Goal: Check status: Check status

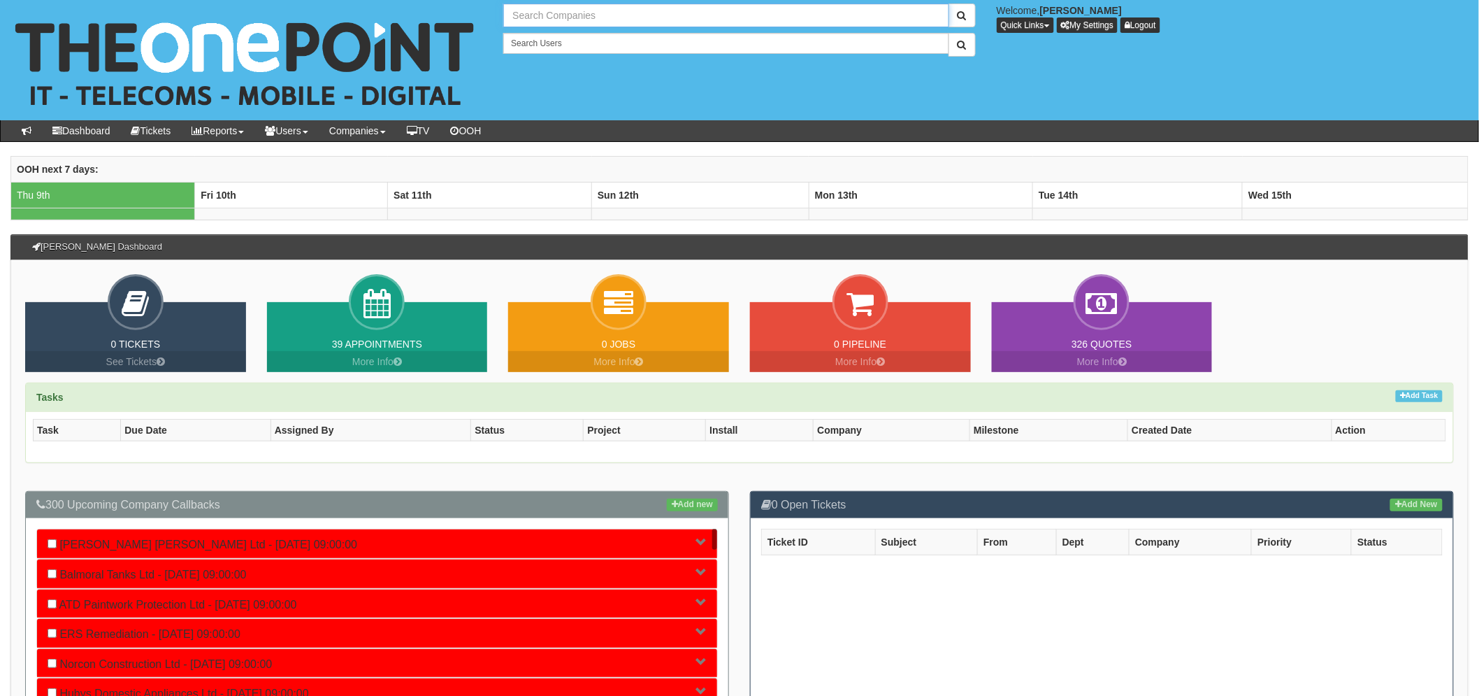
click at [629, 11] on input "text" at bounding box center [725, 15] width 445 height 24
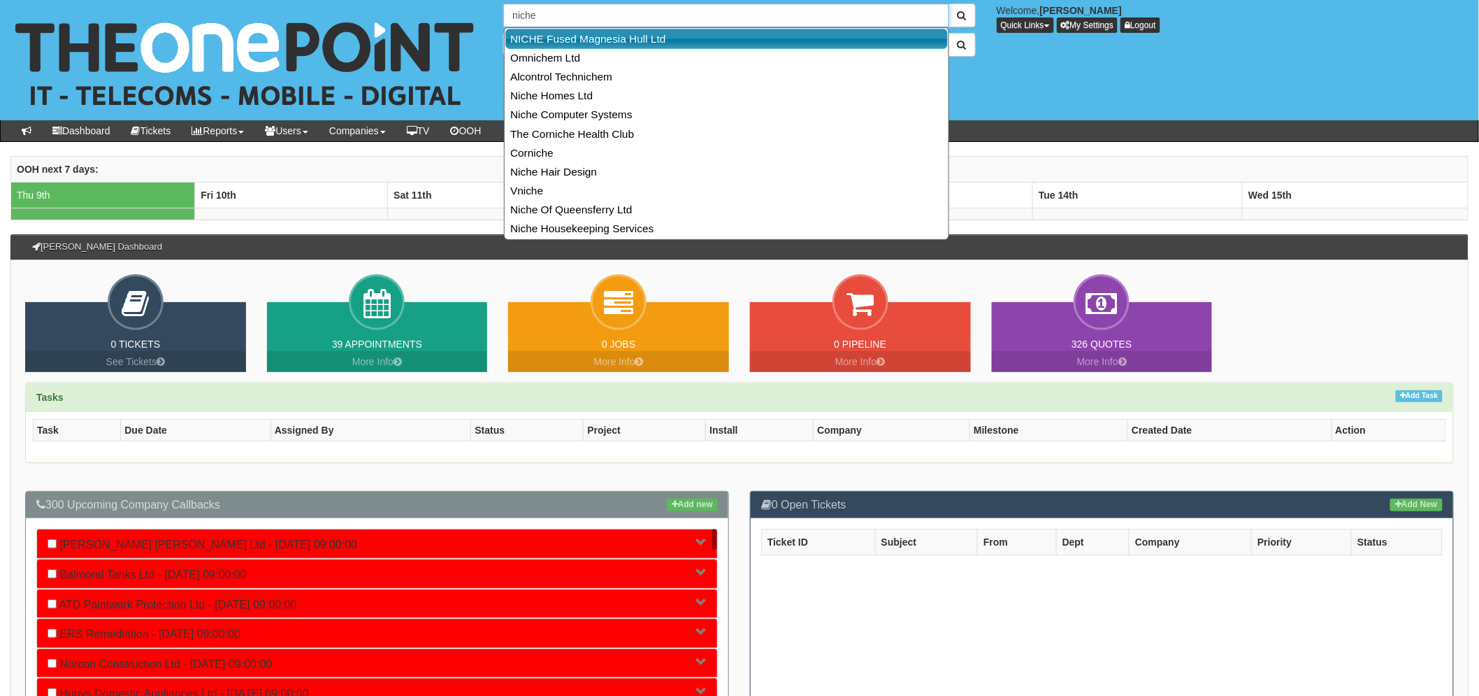
click at [624, 45] on link "NICHE Fused Magnesia Hull Ltd" at bounding box center [726, 39] width 443 height 20
type input "NICHE Fused Magnesia Hull Ltd"
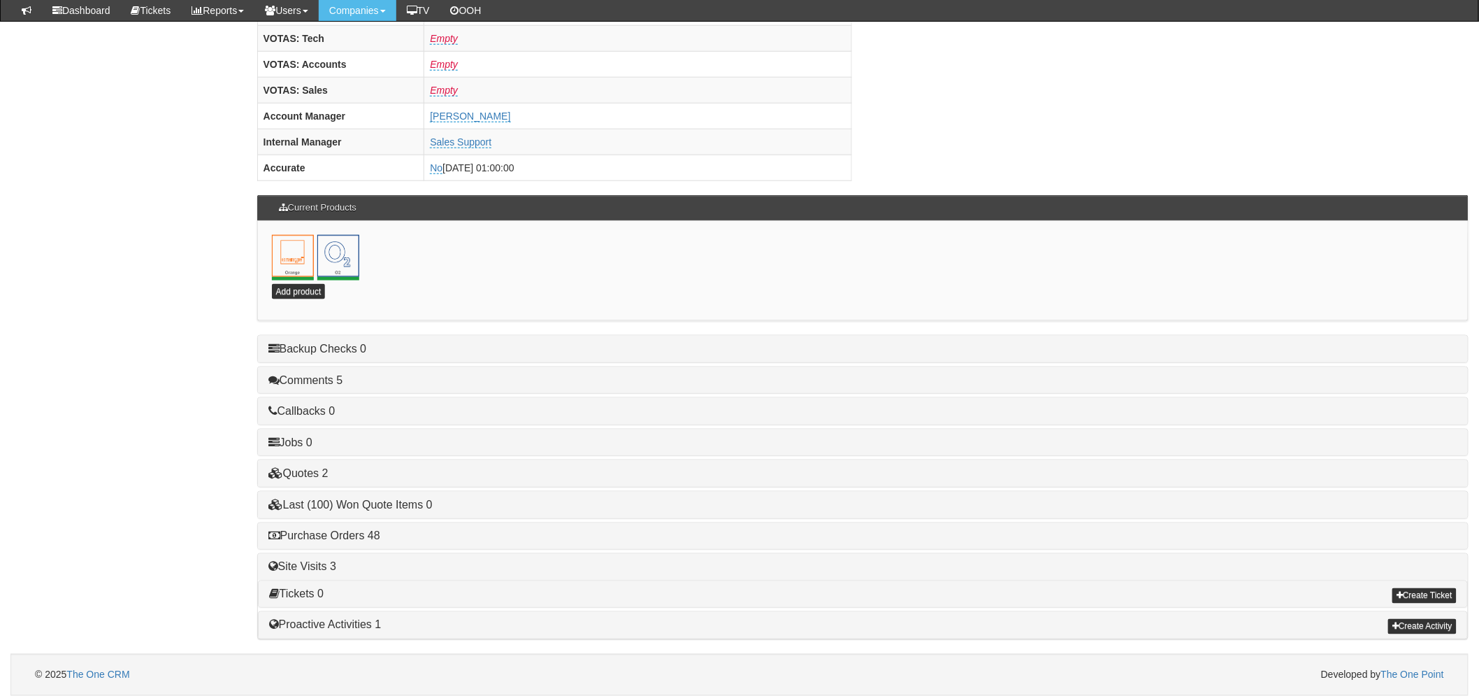
scroll to position [585, 0]
click at [295, 548] on div "Purchase Orders 48" at bounding box center [863, 536] width 1210 height 27
click at [305, 543] on div "Purchase Orders 48" at bounding box center [863, 536] width 1210 height 27
click at [316, 539] on link "Purchase Orders 48" at bounding box center [324, 536] width 112 height 12
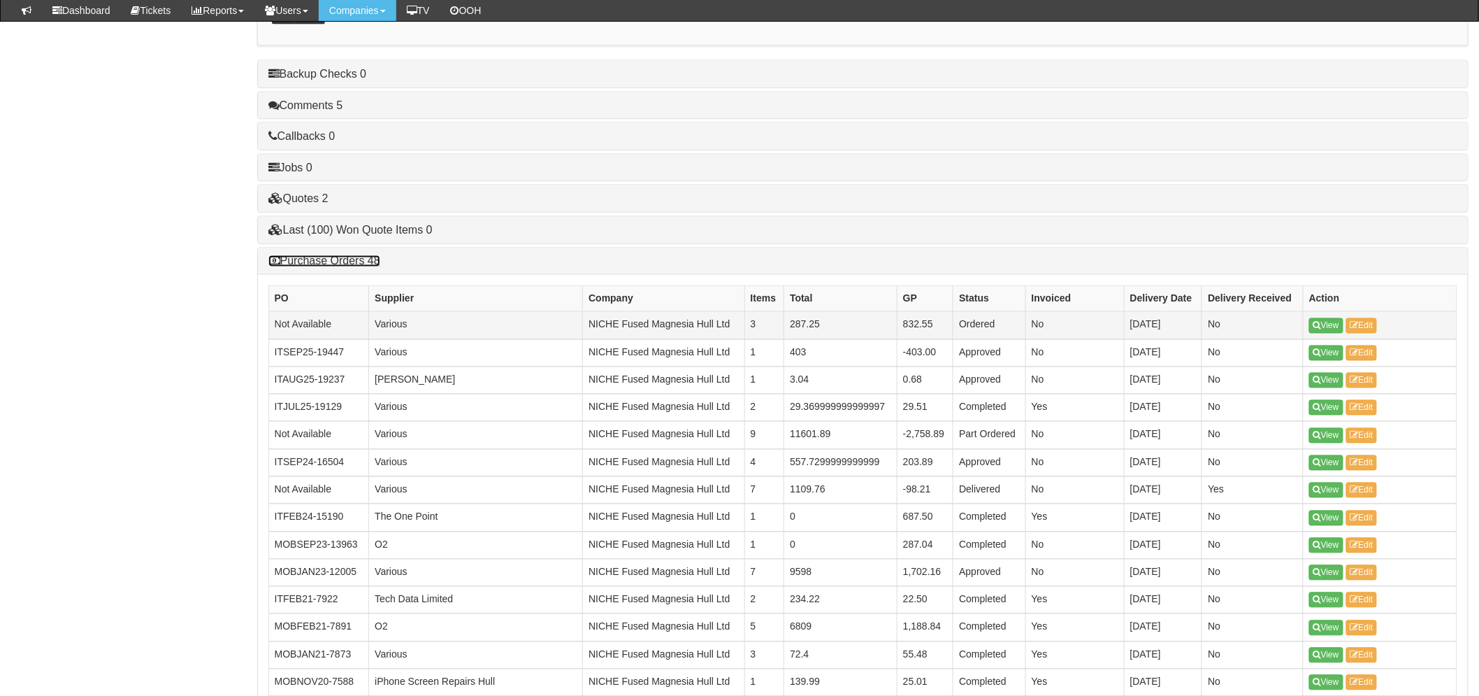
scroll to position [896, 0]
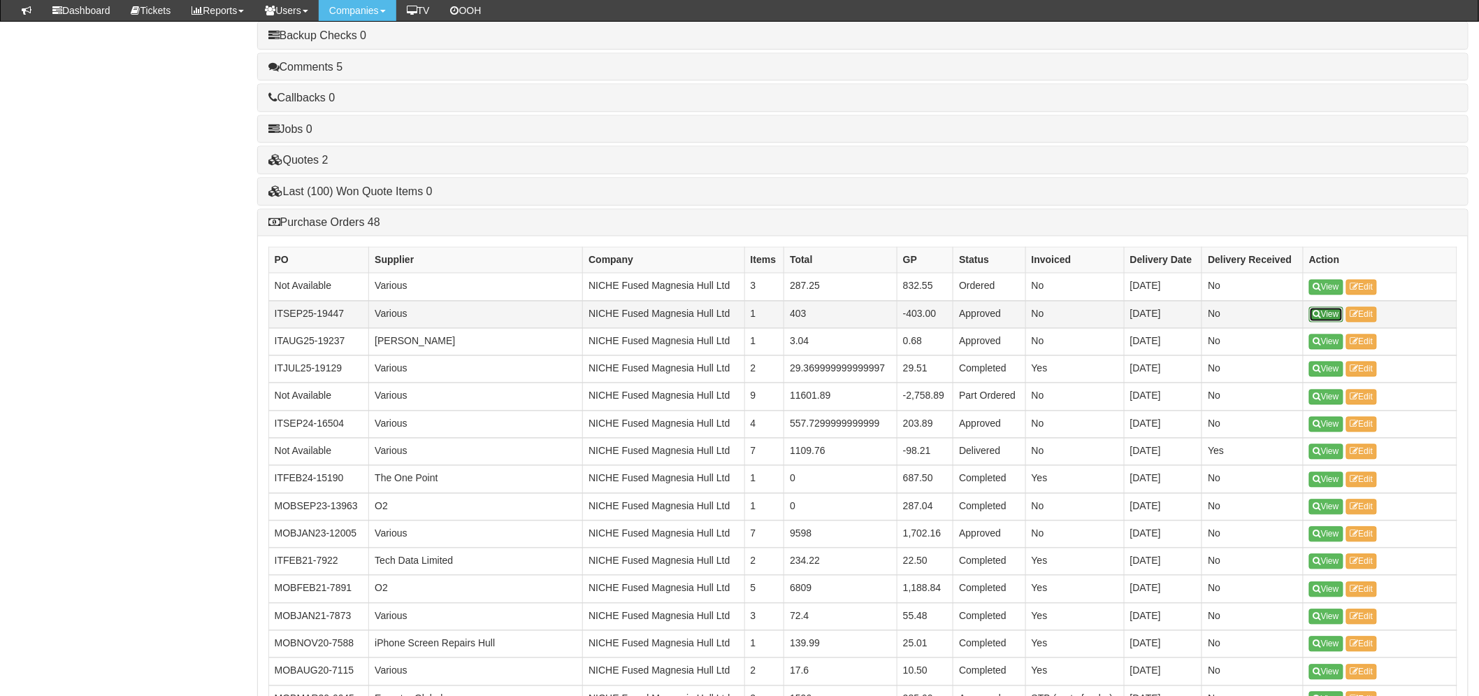
click at [1328, 320] on link "View" at bounding box center [1326, 314] width 34 height 15
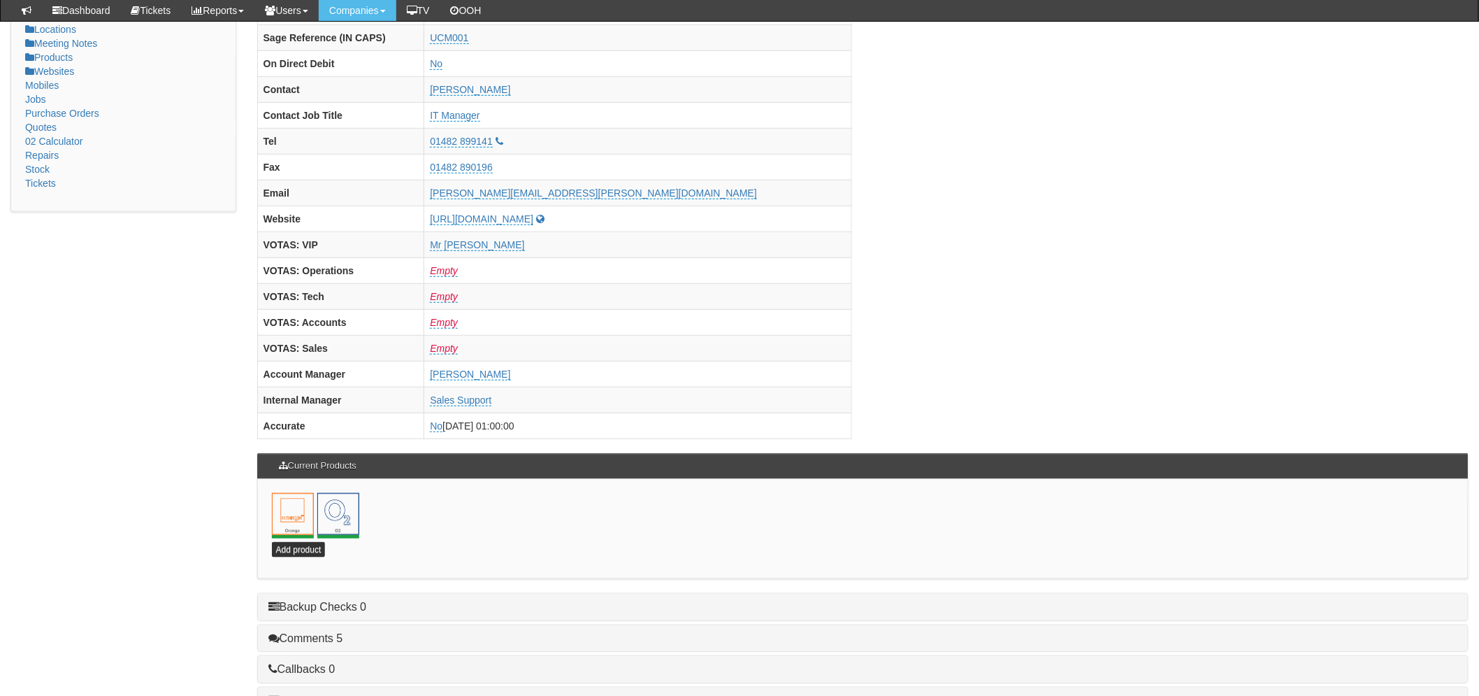
scroll to position [543, 0]
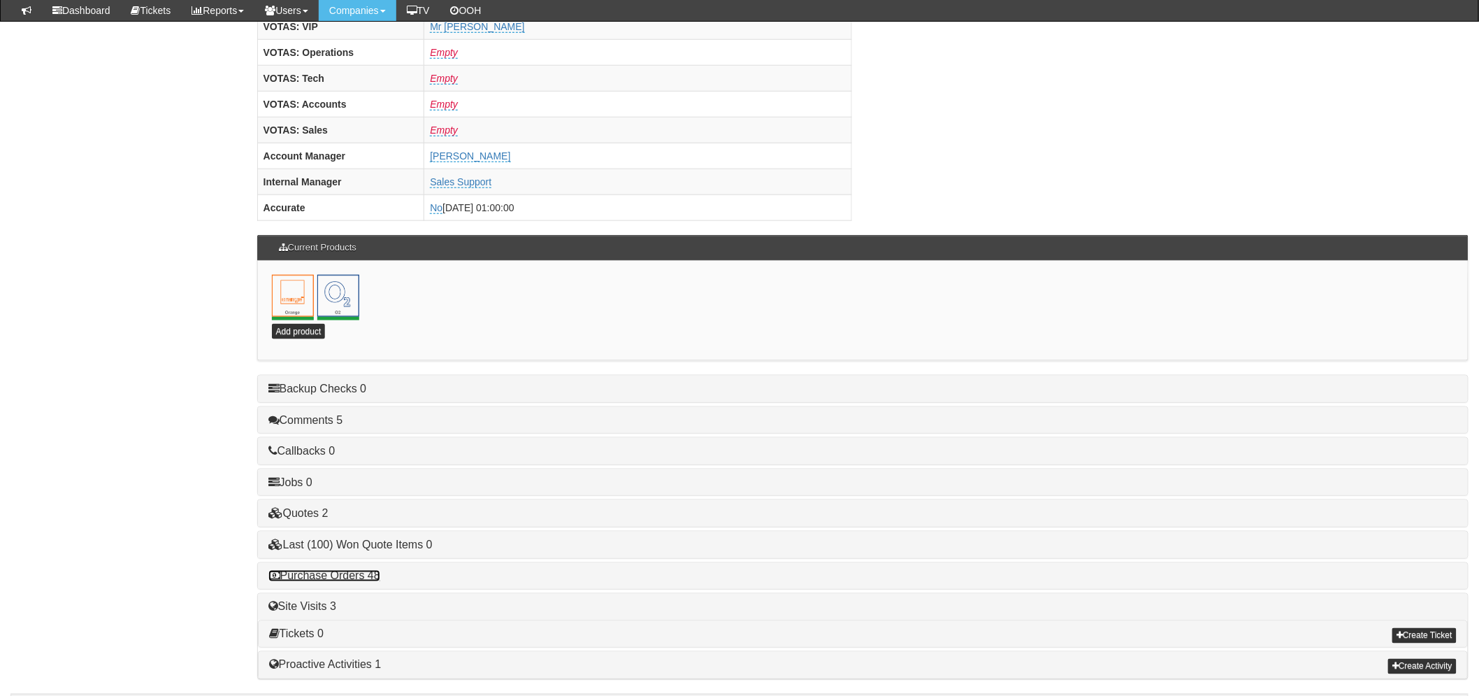
click at [331, 580] on link "Purchase Orders 48" at bounding box center [324, 576] width 112 height 12
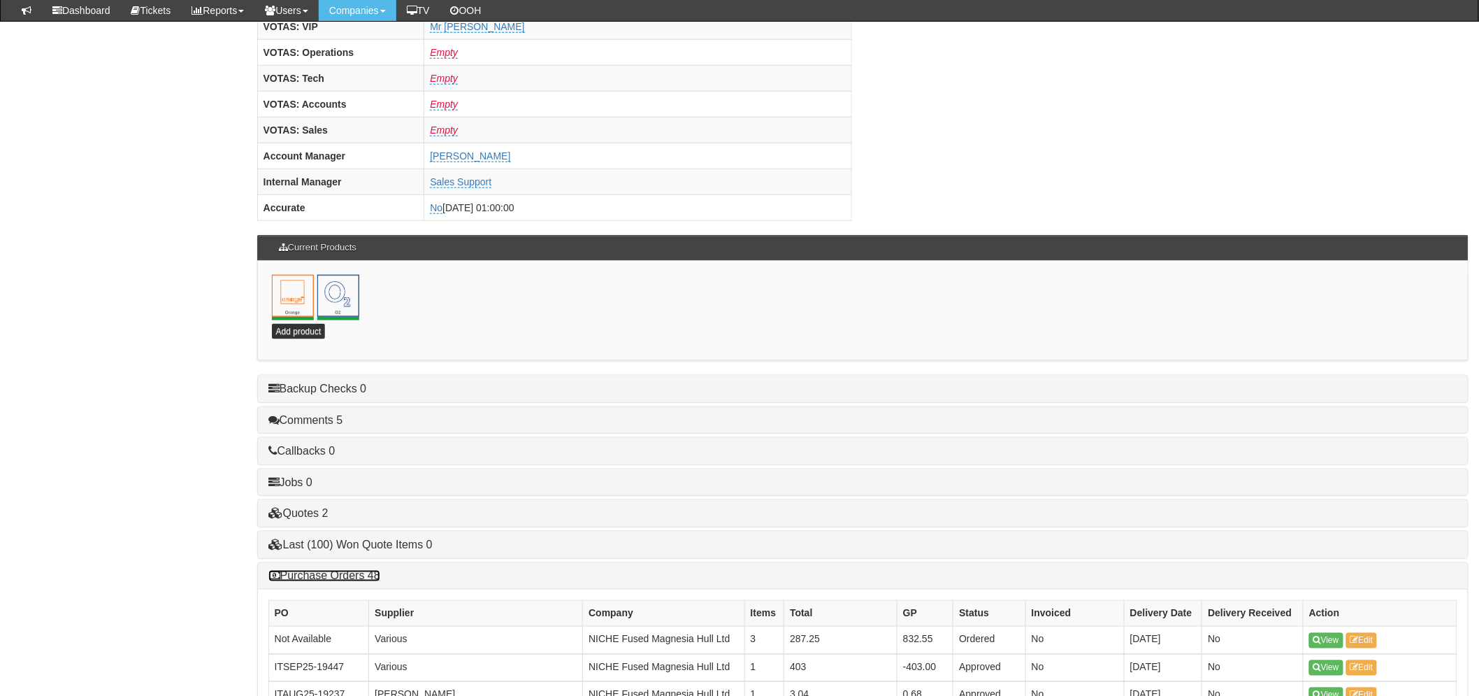
scroll to position [777, 0]
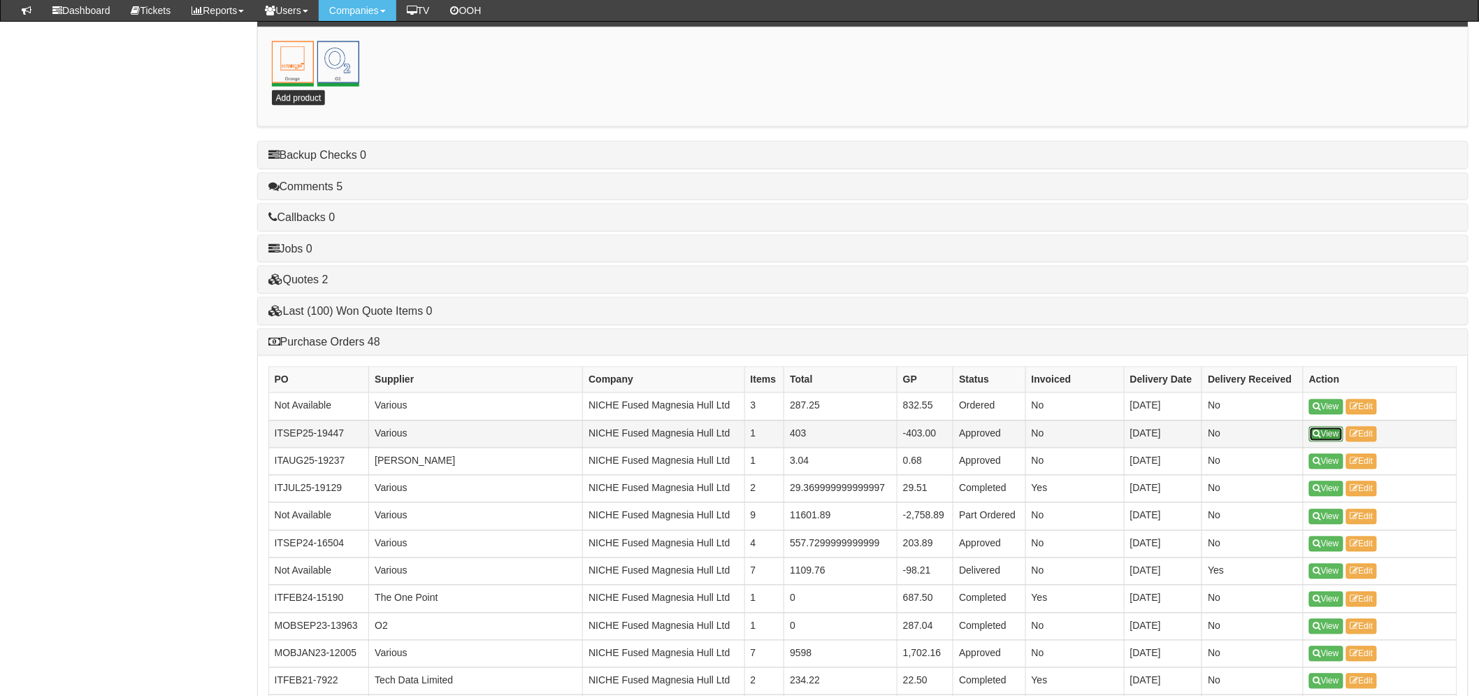
click at [1340, 436] on link "View" at bounding box center [1326, 433] width 34 height 15
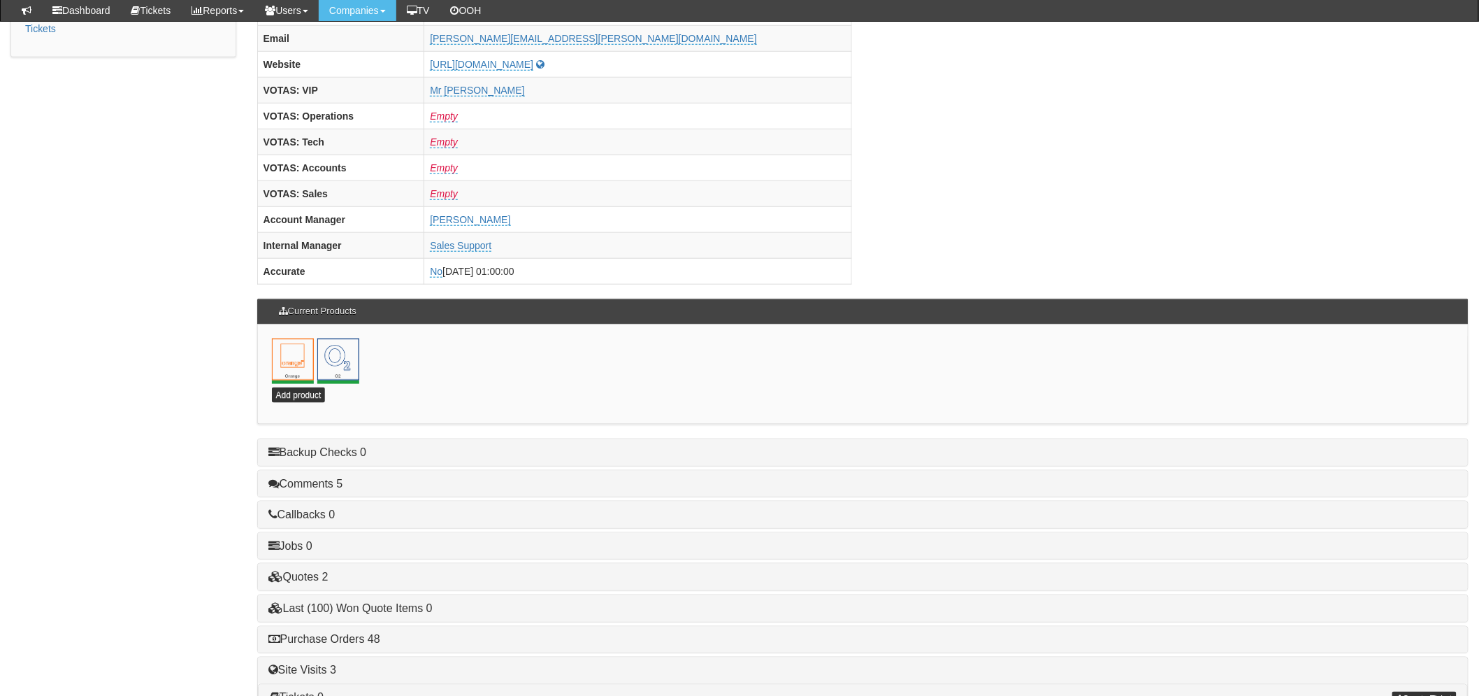
scroll to position [585, 0]
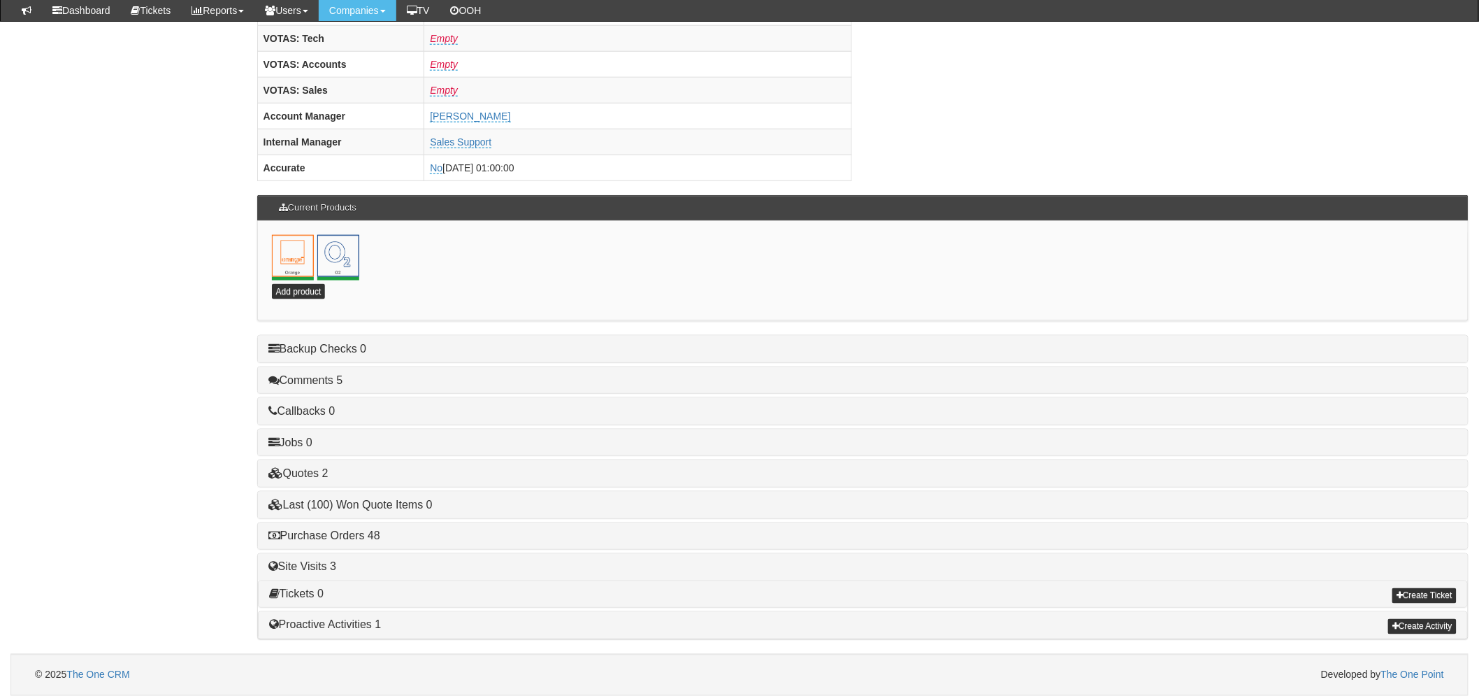
click at [345, 543] on div "Purchase Orders 48" at bounding box center [863, 536] width 1210 height 27
click at [345, 537] on link "Purchase Orders 48" at bounding box center [324, 536] width 112 height 12
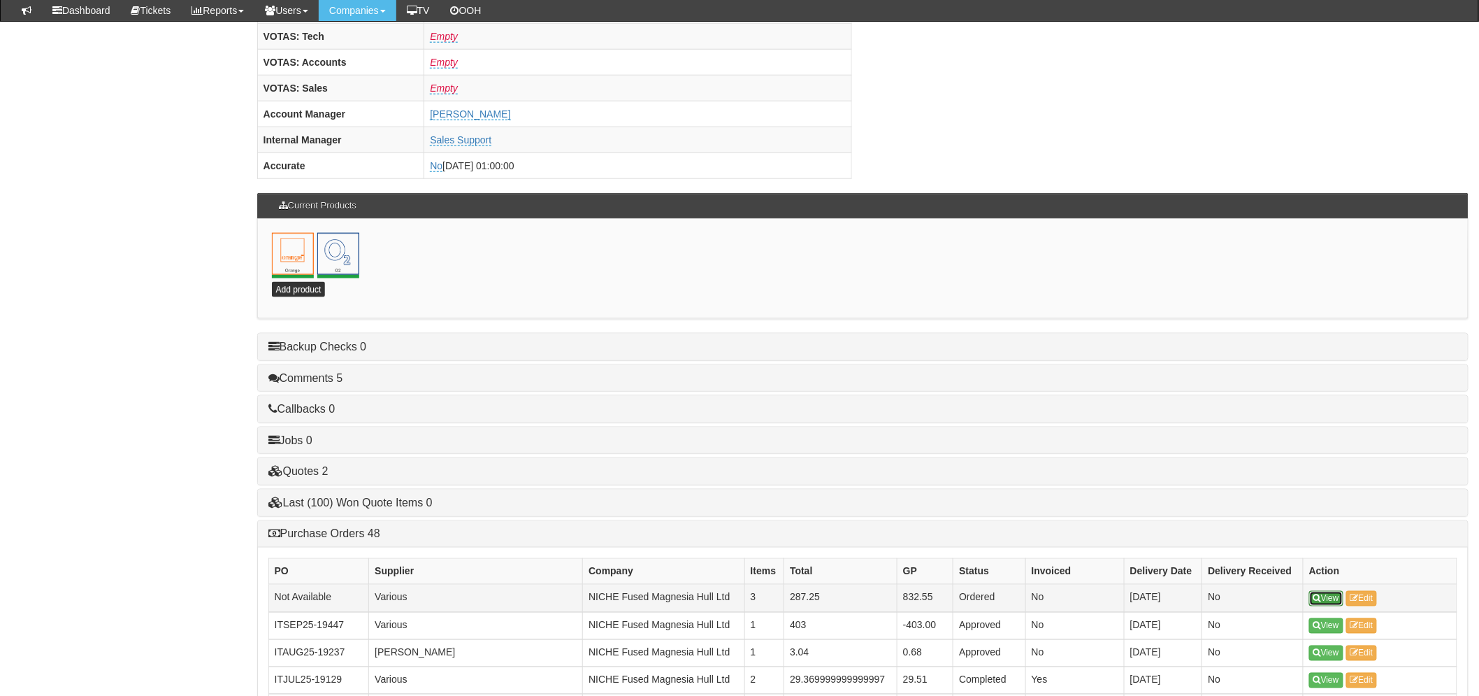
click at [1326, 603] on link "View" at bounding box center [1326, 598] width 34 height 15
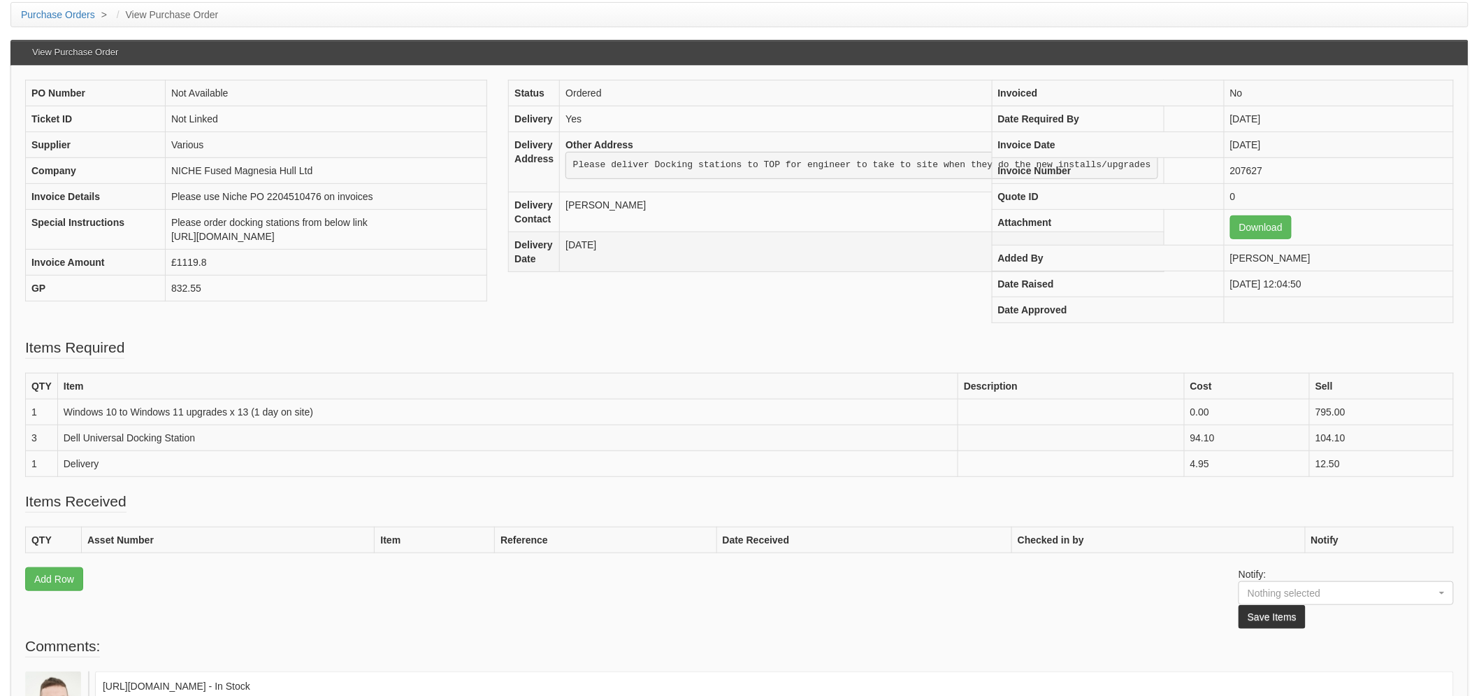
scroll to position [155, 0]
